Goal: Information Seeking & Learning: Learn about a topic

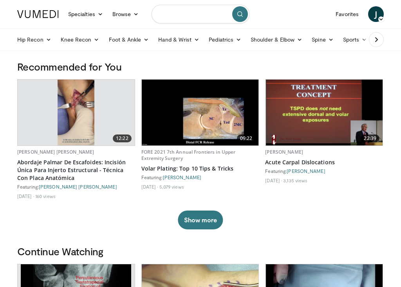
click at [171, 15] on input "Search topics, interventions" at bounding box center [201, 14] width 98 height 19
type input "**********"
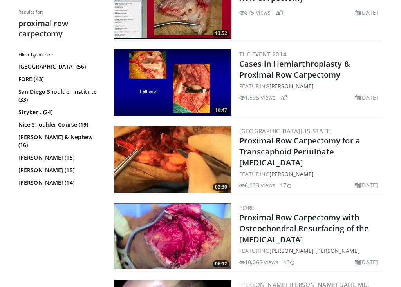
scroll to position [662, 0]
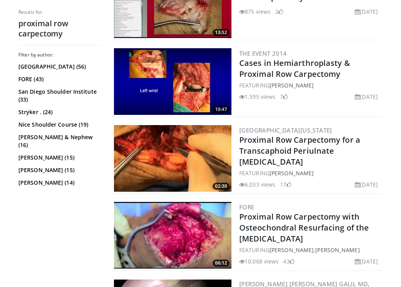
click at [159, 143] on img at bounding box center [172, 158] width 117 height 67
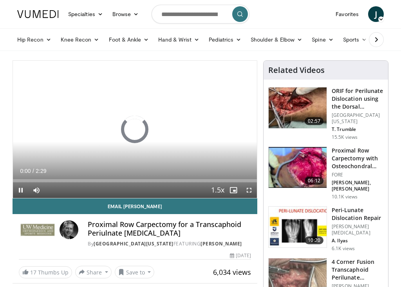
click at [248, 187] on span "Video Player" at bounding box center [249, 190] width 16 height 16
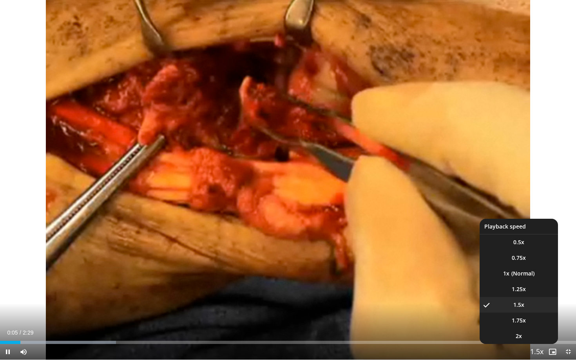
click at [401, 286] on span "Video Player" at bounding box center [536, 353] width 11 height 16
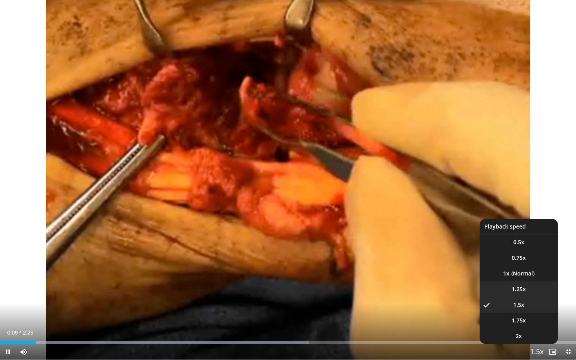
click at [401, 286] on span "1.25x" at bounding box center [519, 290] width 14 height 8
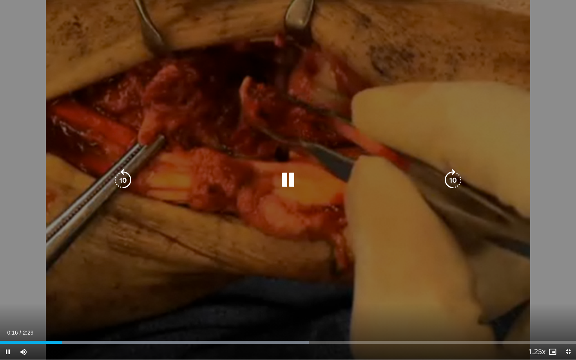
click at [118, 177] on icon "Video Player" at bounding box center [123, 180] width 22 height 22
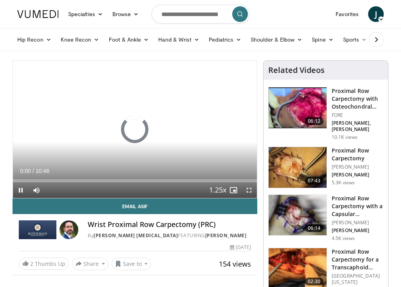
click at [250, 191] on span "Video Player" at bounding box center [249, 190] width 16 height 16
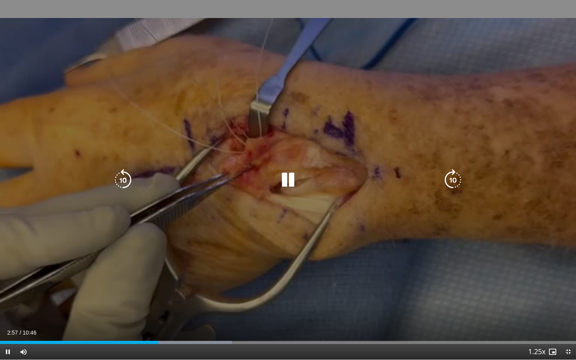
click at [288, 179] on icon "Video Player" at bounding box center [288, 180] width 22 height 22
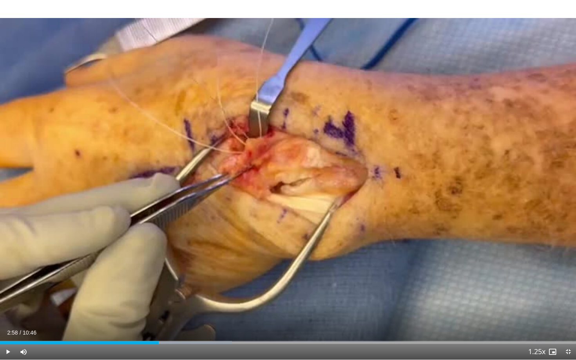
click at [8, 286] on span "Video Player" at bounding box center [8, 352] width 16 height 16
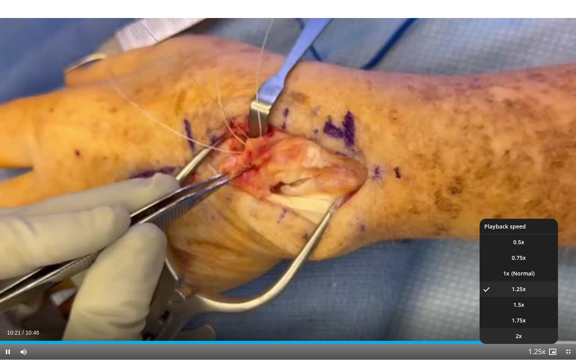
click at [401, 286] on li "2x" at bounding box center [518, 337] width 78 height 16
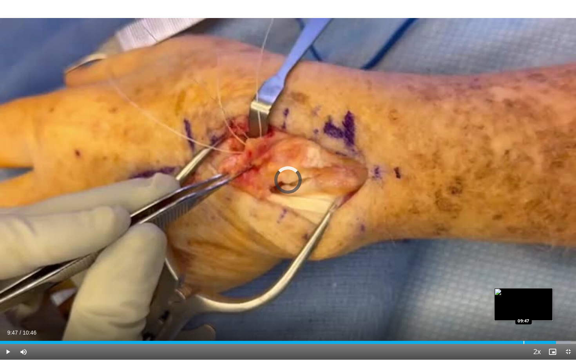
click at [401, 286] on div "Progress Bar" at bounding box center [523, 342] width 1 height 3
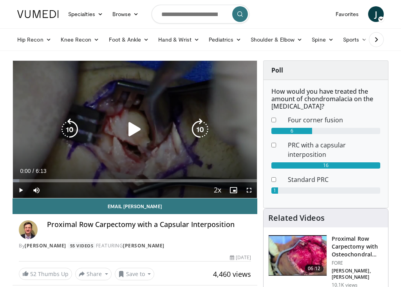
click at [136, 128] on icon "Video Player" at bounding box center [135, 129] width 22 height 22
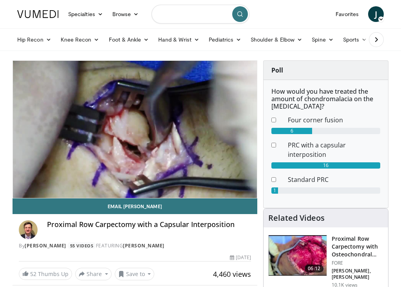
click at [164, 17] on input "Search topics, interventions" at bounding box center [201, 14] width 98 height 19
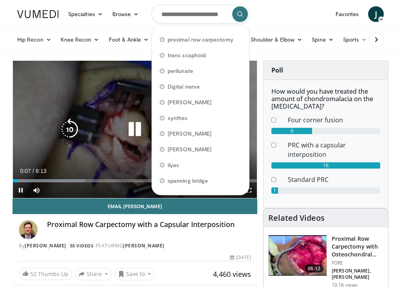
click at [137, 128] on icon "Video Player" at bounding box center [135, 129] width 22 height 22
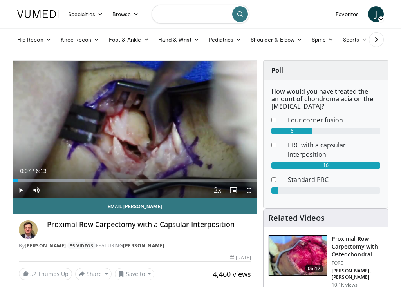
click at [175, 19] on input "Search topics, interventions" at bounding box center [201, 14] width 98 height 19
type input "**********"
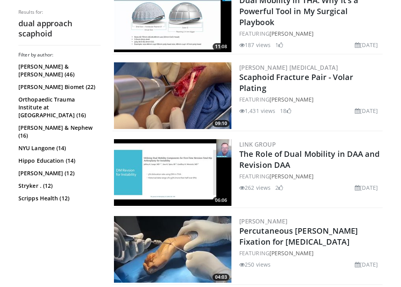
scroll to position [333, 0]
click at [304, 74] on link "Scaphoid Fracture Pair - Volar Plating" at bounding box center [296, 83] width 114 height 22
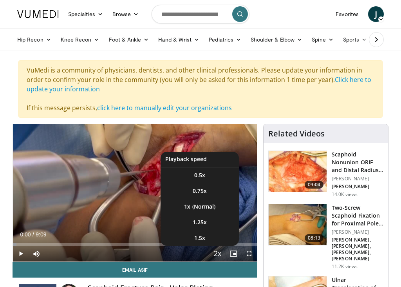
click at [217, 255] on span "Video Player" at bounding box center [217, 254] width 11 height 16
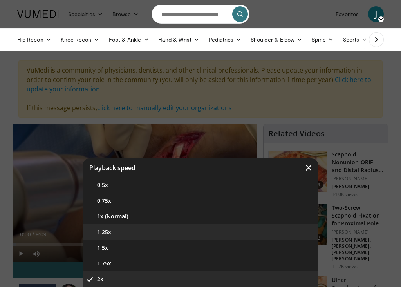
click at [178, 233] on button "1.25x" at bounding box center [200, 232] width 235 height 16
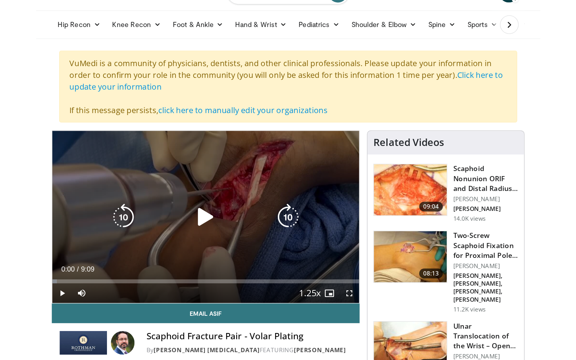
scroll to position [20, 0]
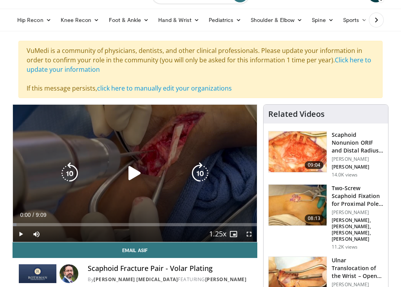
click at [131, 169] on icon "Video Player" at bounding box center [135, 173] width 22 height 22
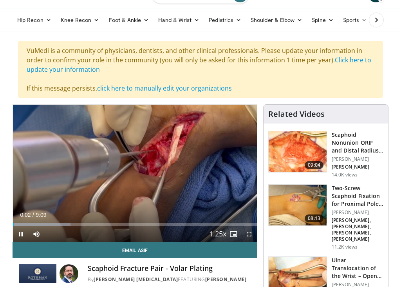
click at [250, 234] on span "Video Player" at bounding box center [249, 234] width 16 height 16
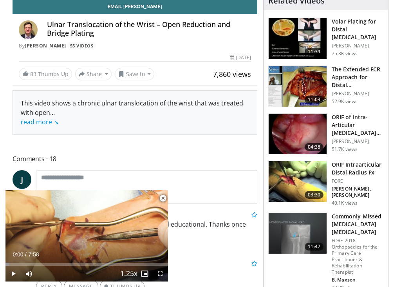
scroll to position [211, 0]
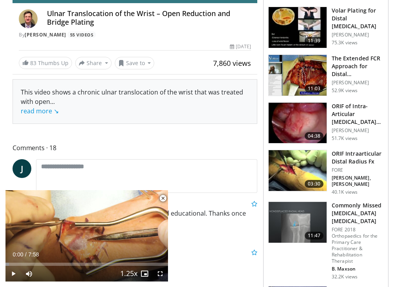
click at [165, 200] on span "Video Player" at bounding box center [163, 198] width 16 height 16
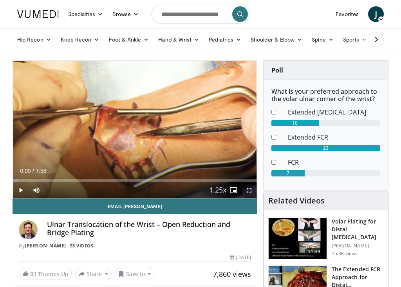
scroll to position [0, 0]
